Goal: Information Seeking & Learning: Learn about a topic

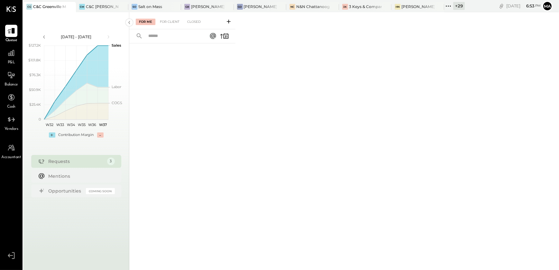
click at [455, 7] on div "+ 29" at bounding box center [459, 6] width 12 height 8
click at [411, 6] on div "[PERSON_NAME]'s Nashville" at bounding box center [417, 6] width 33 height 5
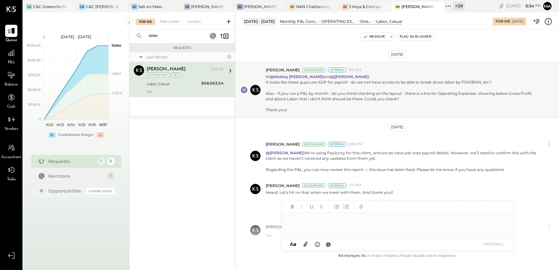
scroll to position [39, 0]
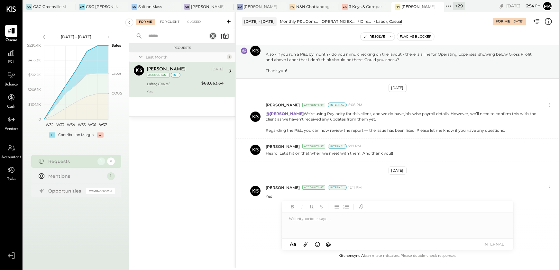
click at [173, 22] on div "For Client" at bounding box center [170, 22] width 26 height 6
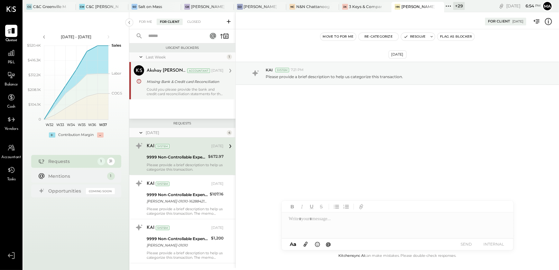
click at [167, 89] on div "Could you please provide the bank and credit card reconciliation statements for…" at bounding box center [185, 91] width 77 height 9
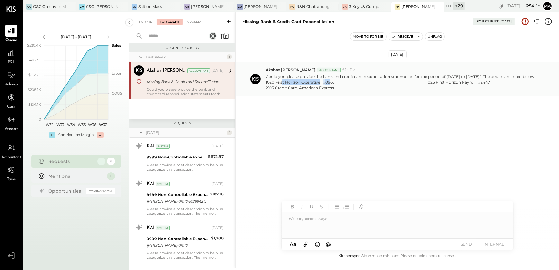
drag, startPoint x: 327, startPoint y: 84, endPoint x: 389, endPoint y: 83, distance: 63.0
click at [389, 83] on p "Could you please provide the bank and credit card reconciliation statements for…" at bounding box center [401, 82] width 273 height 17
click at [302, 88] on p "Could you please provide the bank and credit card reconciliation statements for…" at bounding box center [401, 82] width 273 height 17
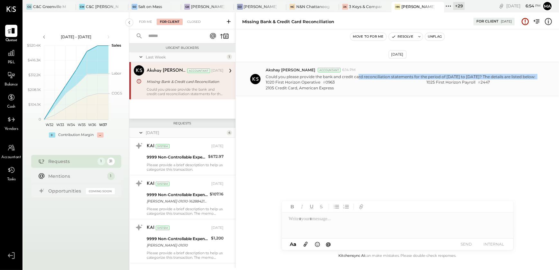
drag, startPoint x: 358, startPoint y: 77, endPoint x: 548, endPoint y: 76, distance: 189.9
click at [548, 76] on div "Could you please provide the bank and credit card reconciliation statements for…" at bounding box center [409, 82] width 288 height 18
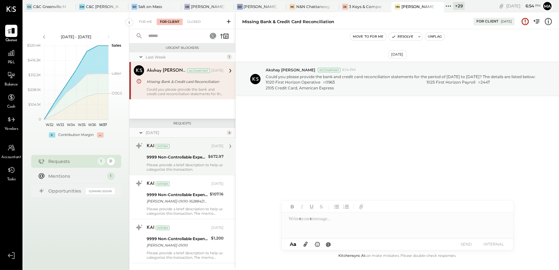
click at [166, 161] on div "KAI System Jul 09, 2025 9999 Non-Controllable Expenses:Other Income and Expense…" at bounding box center [185, 156] width 77 height 31
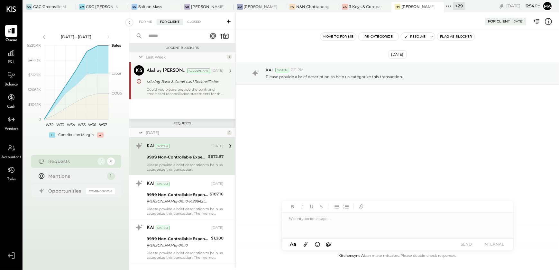
click at [459, 7] on div "+ 29" at bounding box center [459, 6] width 12 height 8
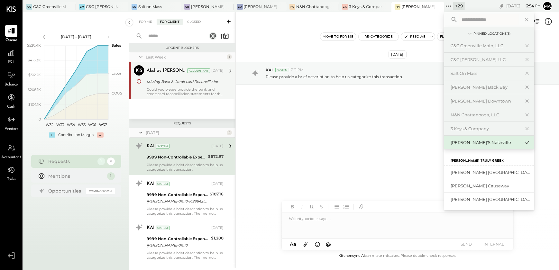
click at [463, 21] on input "text" at bounding box center [489, 20] width 60 height 12
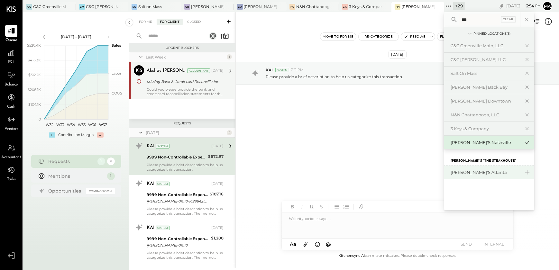
type input "***"
click at [477, 175] on div "[PERSON_NAME]'s Atlanta" at bounding box center [489, 172] width 90 height 13
click at [476, 173] on div "[PERSON_NAME]'s Atlanta" at bounding box center [484, 172] width 69 height 6
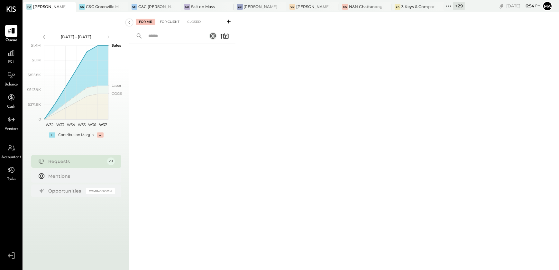
click at [172, 23] on div "For Client" at bounding box center [170, 22] width 26 height 6
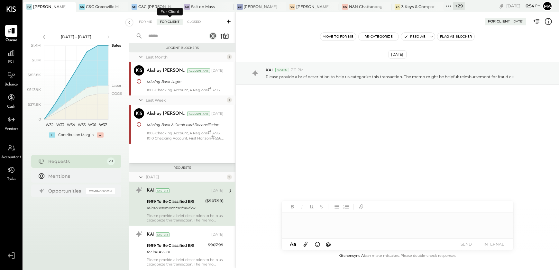
scroll to position [46, 0]
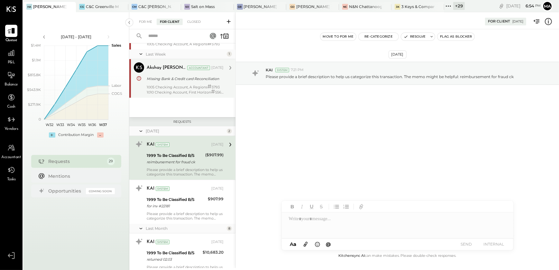
click at [182, 87] on div "1005 Checking Account, A Regions # 5793 1010 Checking Account, First Horizon # …" at bounding box center [185, 89] width 77 height 10
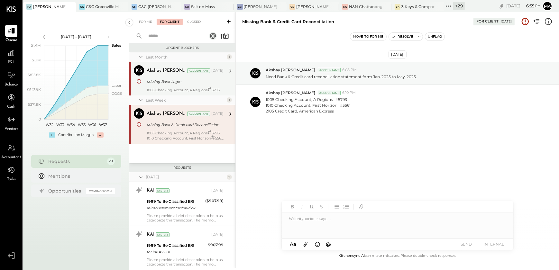
click at [189, 89] on div "1005 Checking Account, A Regions # 5793" at bounding box center [185, 89] width 77 height 5
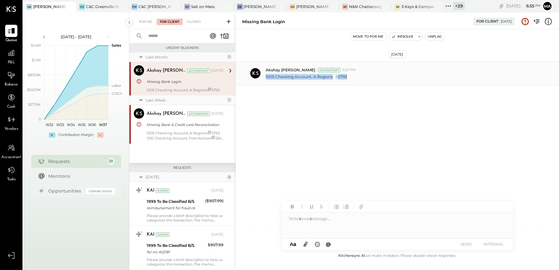
drag, startPoint x: 363, startPoint y: 78, endPoint x: 264, endPoint y: 80, distance: 99.6
click at [264, 80] on div "Akshay koshti Accountant 3:22 PM 1005 Checking Account, A Regions # 5793" at bounding box center [397, 73] width 323 height 23
copy p "1005 Checking Account, A Regions # 5793"
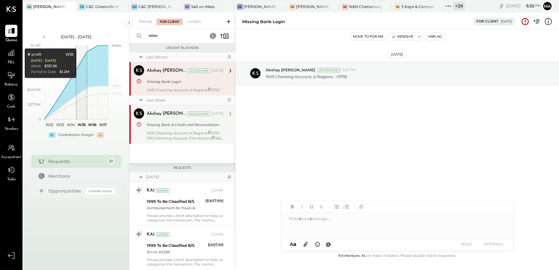
drag, startPoint x: 180, startPoint y: 135, endPoint x: 180, endPoint y: 141, distance: 6.1
click at [180, 135] on div "1005 Checking Account, A Regions # 5793 1010 Checking Account, First Horizon # …" at bounding box center [185, 135] width 77 height 10
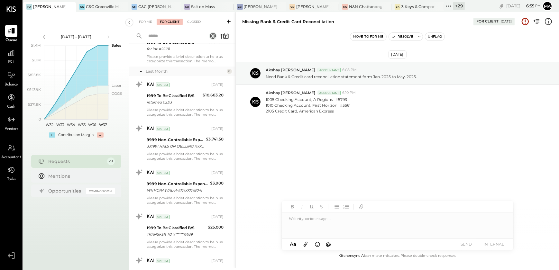
scroll to position [117, 0]
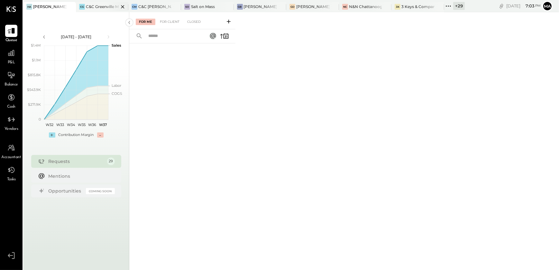
click at [101, 7] on div "C&C Greenville Main, LLC" at bounding box center [102, 6] width 33 height 5
click at [12, 56] on icon at bounding box center [11, 53] width 8 height 8
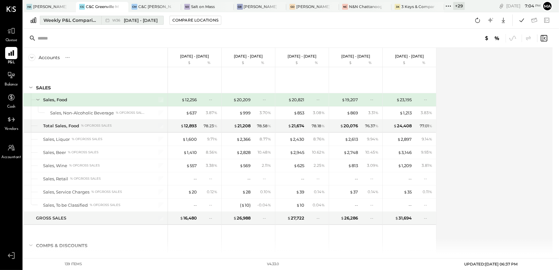
click at [61, 21] on div "Weekly P&L Comparison" at bounding box center [70, 20] width 54 height 6
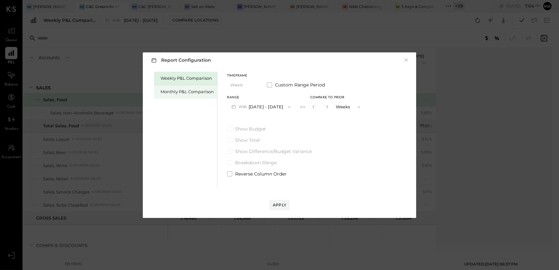
click at [196, 90] on div "Monthly P&L Comparison" at bounding box center [186, 92] width 53 height 6
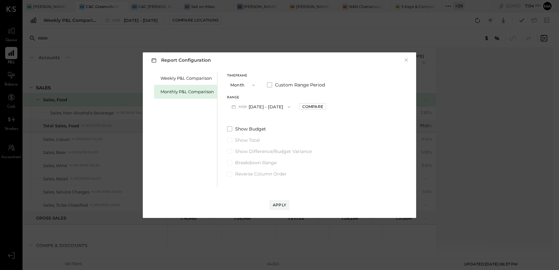
click at [262, 108] on button "M09 [DATE] - [DATE]" at bounding box center [261, 107] width 68 height 12
click at [263, 121] on span "[DATE] - [DATE]" at bounding box center [258, 120] width 31 height 5
drag, startPoint x: 274, startPoint y: 202, endPoint x: 279, endPoint y: 188, distance: 15.2
click at [274, 198] on div "Apply" at bounding box center [279, 198] width 260 height 23
click at [281, 202] on div "Apply" at bounding box center [279, 204] width 13 height 5
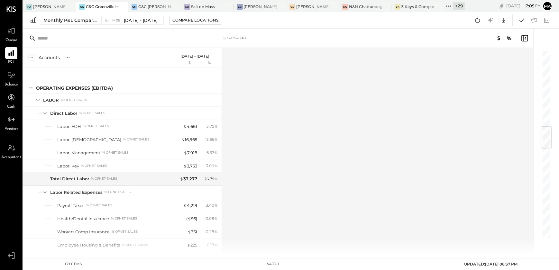
scroll to position [643, 0]
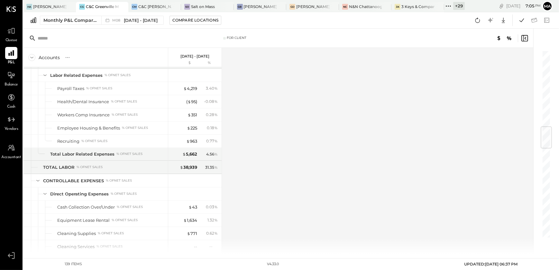
click at [341, 188] on div "Accounts S % GL Aug 1 - 31, 2025 $ % SALES Sales, Food Sales, Non-Alcoholic Bev…" at bounding box center [278, 151] width 511 height 206
click at [353, 198] on div "Accounts S % GL Aug 1 - 31, 2025 $ % SALES Sales, Food Sales, Non-Alcoholic Bev…" at bounding box center [278, 151] width 511 height 206
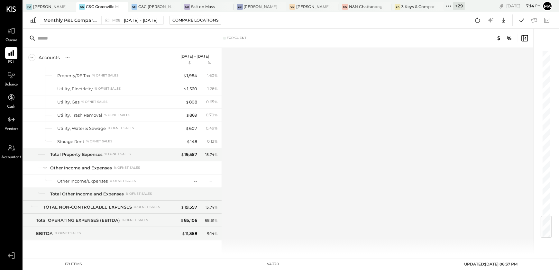
scroll to position [1392, 0]
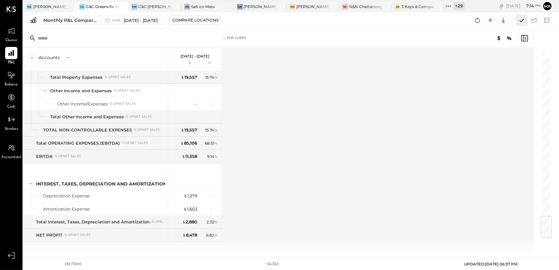
click at [521, 21] on icon at bounding box center [521, 20] width 4 height 4
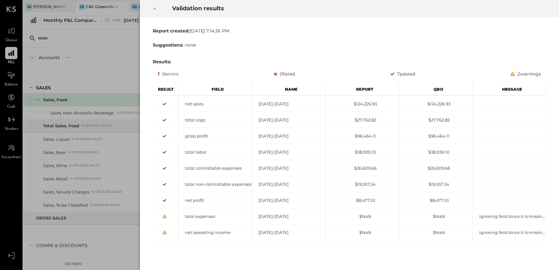
click at [157, 7] on div at bounding box center [155, 9] width 14 height 18
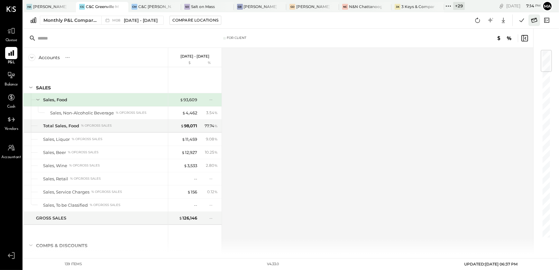
click at [536, 20] on icon at bounding box center [534, 20] width 6 height 5
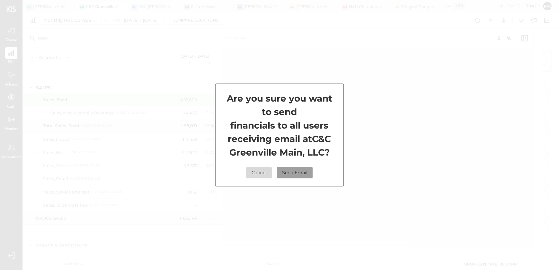
click at [301, 176] on button "Send Email" at bounding box center [295, 173] width 36 height 12
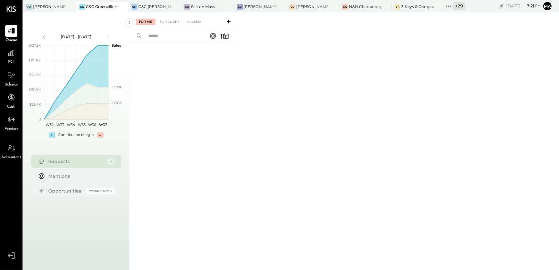
click at [458, 5] on div "+ 29" at bounding box center [459, 6] width 12 height 8
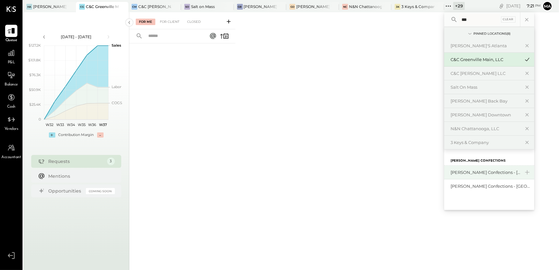
type input "***"
click at [476, 168] on div "[PERSON_NAME] Confections - [GEOGRAPHIC_DATA]" at bounding box center [489, 173] width 90 height 14
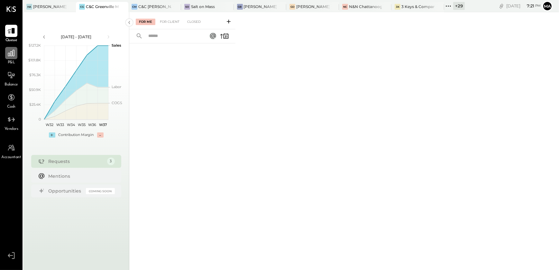
click at [10, 59] on div at bounding box center [11, 53] width 12 height 12
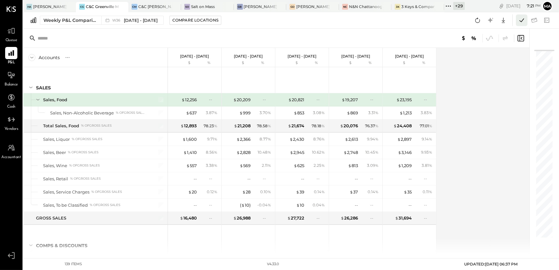
click at [517, 20] on button at bounding box center [521, 20] width 12 height 12
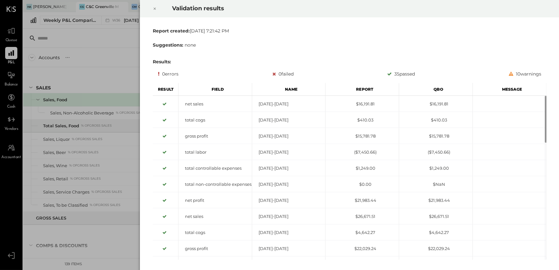
click at [155, 9] on icon at bounding box center [155, 9] width 4 height 8
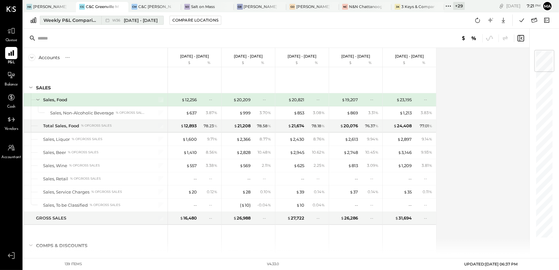
click at [74, 23] on div "Weekly P&L Comparison" at bounding box center [70, 20] width 54 height 6
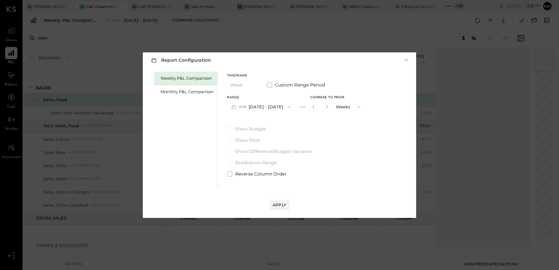
click at [407, 61] on button "×" at bounding box center [406, 60] width 6 height 6
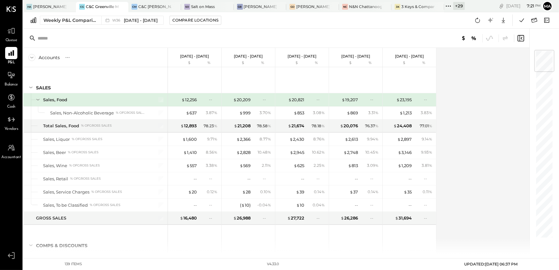
click at [456, 3] on div "+ 29" at bounding box center [459, 6] width 12 height 8
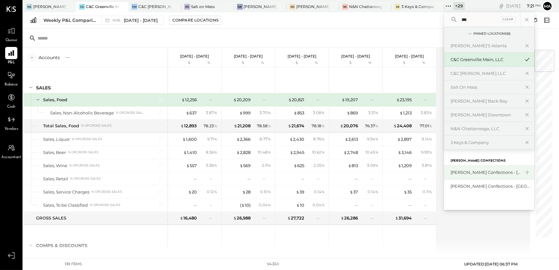
type input "***"
click at [487, 169] on div "[PERSON_NAME] Confections - [GEOGRAPHIC_DATA]" at bounding box center [484, 172] width 69 height 6
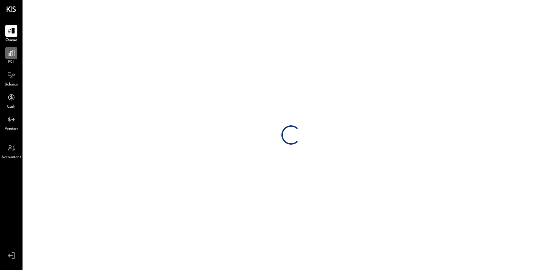
click at [12, 58] on div at bounding box center [11, 53] width 12 height 12
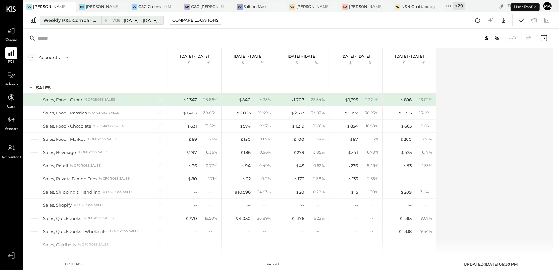
click at [78, 23] on div "Weekly P&L Comparison" at bounding box center [70, 20] width 54 height 6
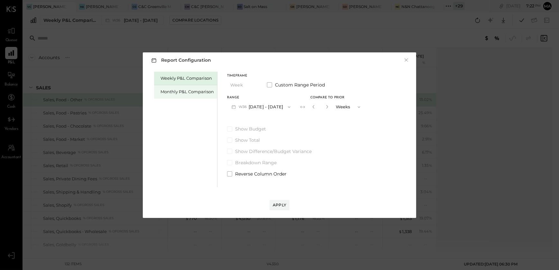
click at [196, 91] on div "Monthly P&L Comparison" at bounding box center [186, 92] width 53 height 6
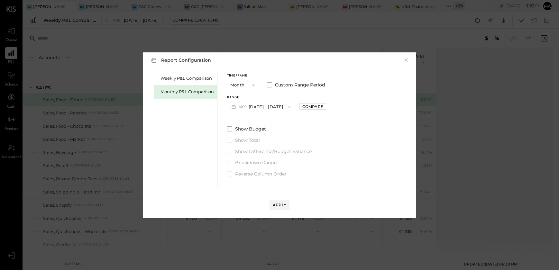
click at [264, 110] on button "M09 [DATE] - [DATE]" at bounding box center [261, 107] width 68 height 12
drag, startPoint x: 260, startPoint y: 119, endPoint x: 287, endPoint y: 177, distance: 64.0
click at [260, 119] on span "[DATE] - [DATE]" at bounding box center [258, 120] width 31 height 5
click at [284, 205] on div "Apply" at bounding box center [279, 204] width 13 height 5
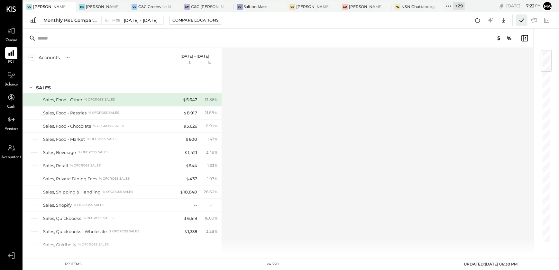
click at [521, 22] on icon at bounding box center [521, 20] width 8 height 8
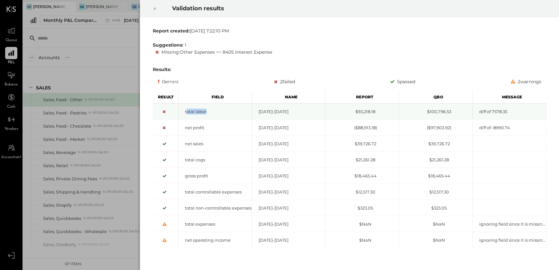
drag, startPoint x: 185, startPoint y: 111, endPoint x: 256, endPoint y: 112, distance: 70.4
click at [256, 103] on div "total labor [DATE]-[DATE] $93,218.18 $100,796.53 diff of 7578.35" at bounding box center [349, 103] width 393 height 0
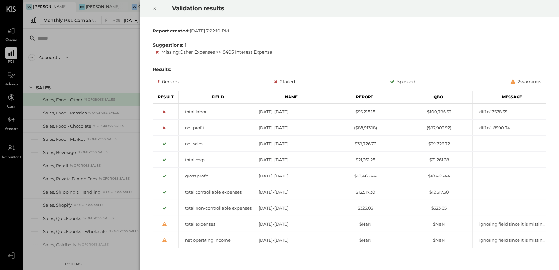
click at [154, 8] on icon at bounding box center [155, 9] width 4 height 8
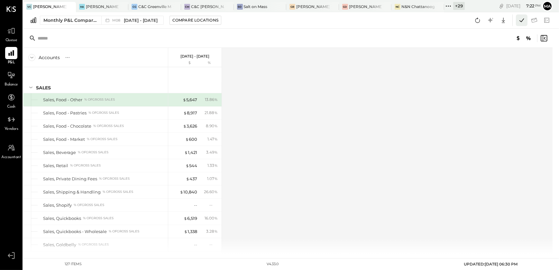
click at [520, 22] on icon at bounding box center [521, 20] width 8 height 8
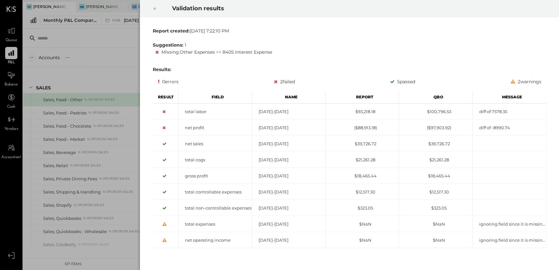
drag, startPoint x: 157, startPoint y: 9, endPoint x: 175, endPoint y: 53, distance: 48.2
click at [176, 54] on div "Validation results Report created: [DATE] 7:22:10 PM Suggestions: 1 Missing : O…" at bounding box center [349, 135] width 419 height 270
drag, startPoint x: 175, startPoint y: 53, endPoint x: 270, endPoint y: 46, distance: 94.4
click at [270, 46] on div "Suggestions: 1 Missing : Other Expenses >> 8405 Interest Expense" at bounding box center [349, 49] width 393 height 14
click at [157, 9] on div at bounding box center [155, 9] width 14 height 18
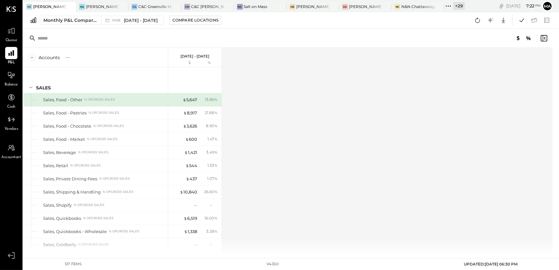
click at [457, 5] on div "+ 29" at bounding box center [459, 6] width 12 height 8
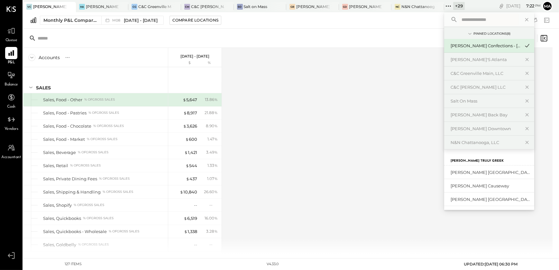
click at [463, 21] on input "text" at bounding box center [489, 20] width 60 height 12
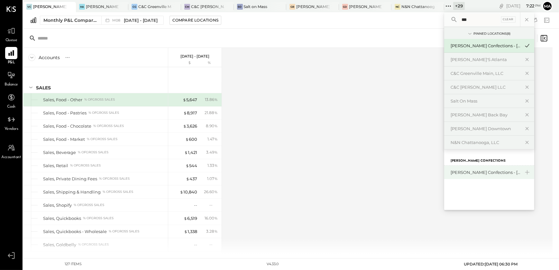
type input "***"
click at [494, 177] on div "[PERSON_NAME] Confections - [GEOGRAPHIC_DATA]" at bounding box center [489, 172] width 90 height 13
click at [493, 174] on div "[PERSON_NAME] Confections - [GEOGRAPHIC_DATA]" at bounding box center [484, 172] width 69 height 6
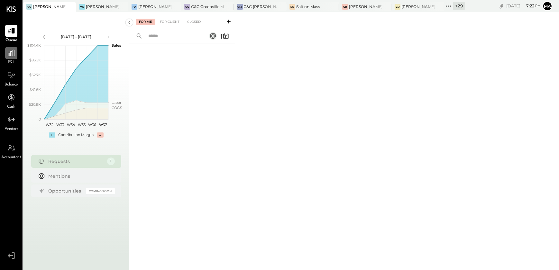
click at [9, 55] on icon at bounding box center [11, 53] width 8 height 8
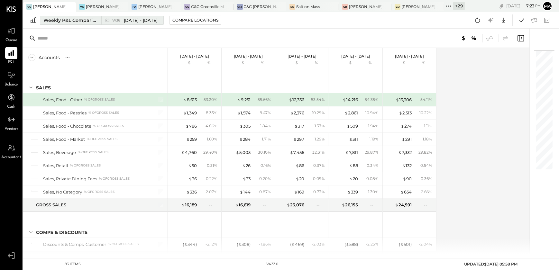
click at [56, 17] on div "Weekly P&L Comparison" at bounding box center [70, 20] width 54 height 6
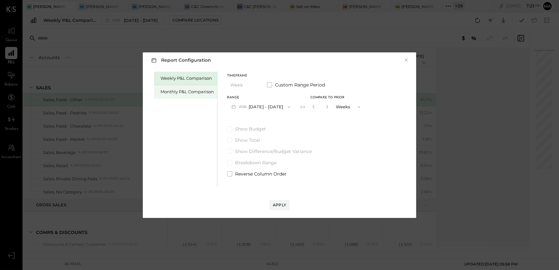
click at [184, 93] on div "Monthly P&L Comparison" at bounding box center [186, 92] width 53 height 6
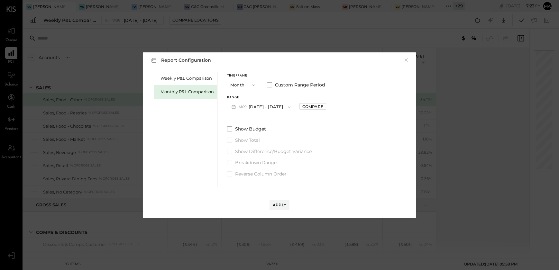
click at [255, 104] on button "M09 [DATE] - [DATE]" at bounding box center [261, 107] width 68 height 12
click at [260, 123] on span "[DATE] - [DATE]" at bounding box center [258, 120] width 31 height 5
click at [279, 207] on div "Apply" at bounding box center [279, 204] width 13 height 5
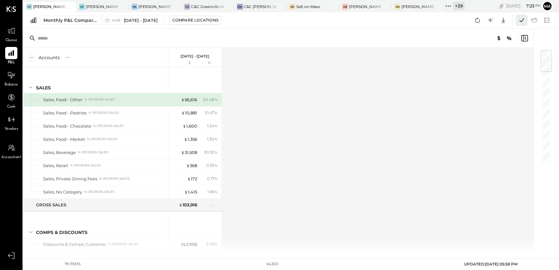
click at [518, 22] on icon at bounding box center [521, 20] width 8 height 8
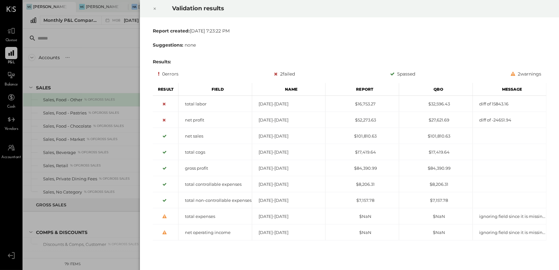
click at [153, 9] on icon at bounding box center [155, 9] width 4 height 8
